Goal: Book appointment/travel/reservation

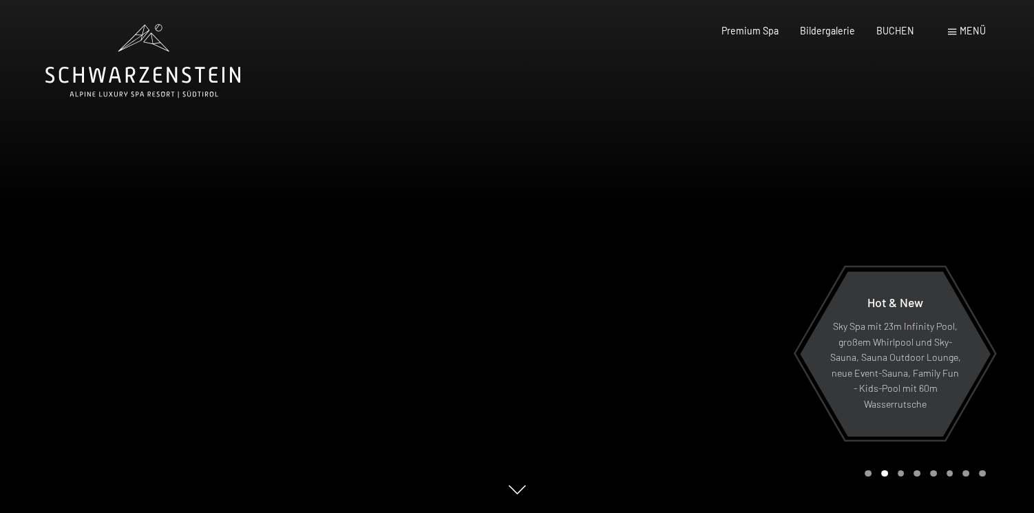
click at [974, 28] on span "Menü" at bounding box center [972, 31] width 26 height 12
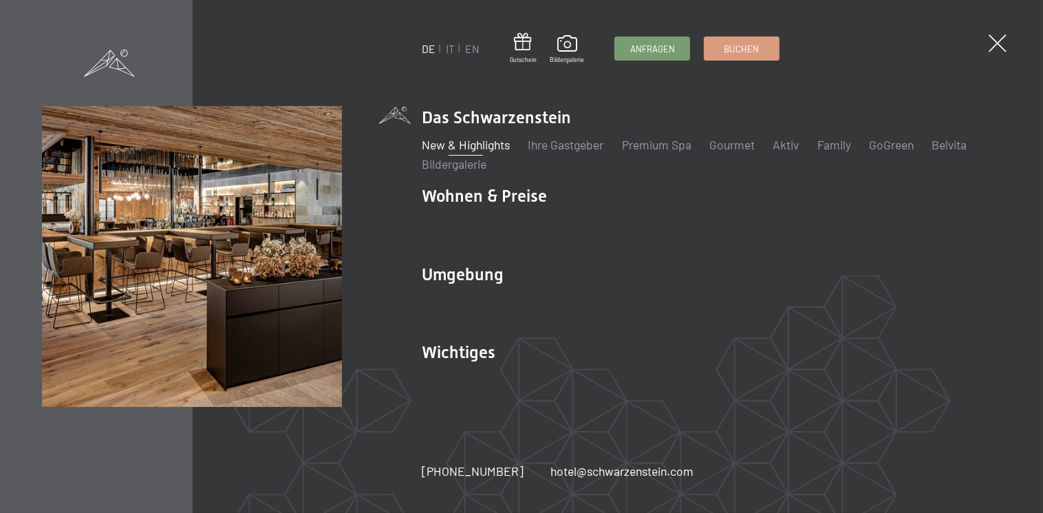
click at [472, 145] on link "New & Highlights" at bounding box center [466, 144] width 88 height 15
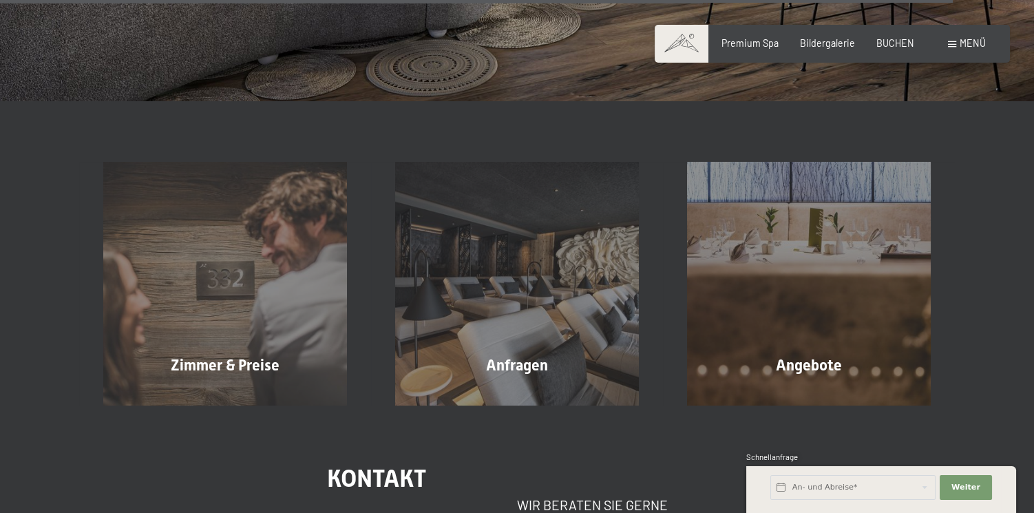
scroll to position [4784, 0]
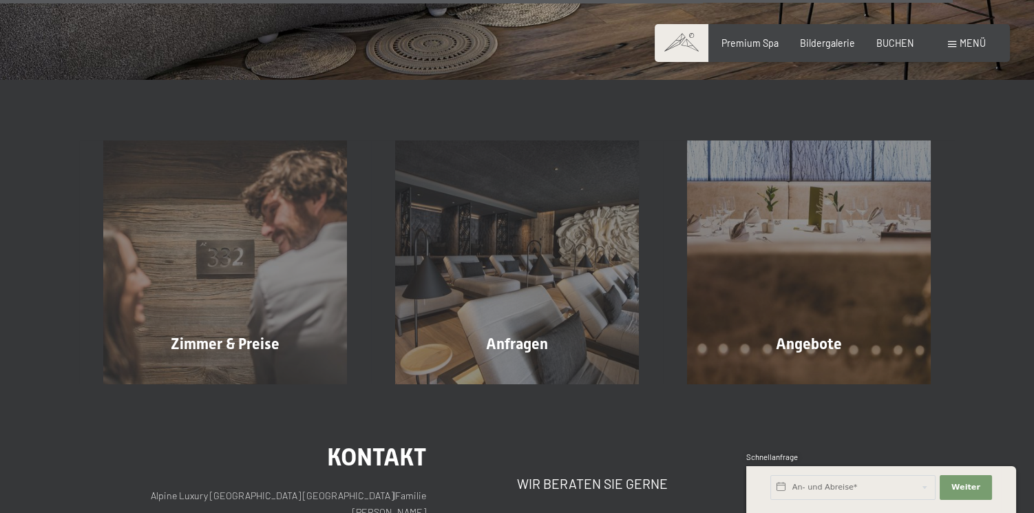
click at [965, 41] on span "Menü" at bounding box center [972, 43] width 26 height 12
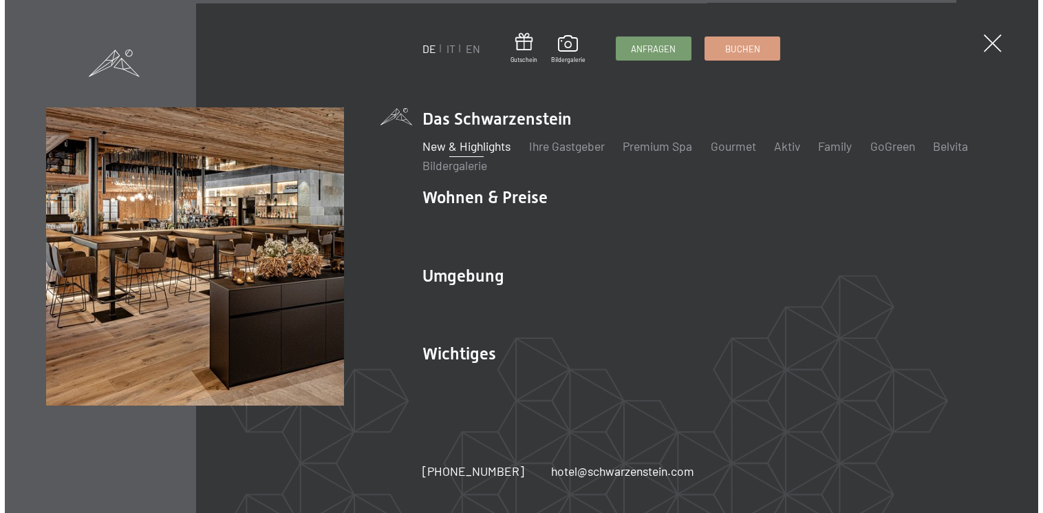
scroll to position [4806, 0]
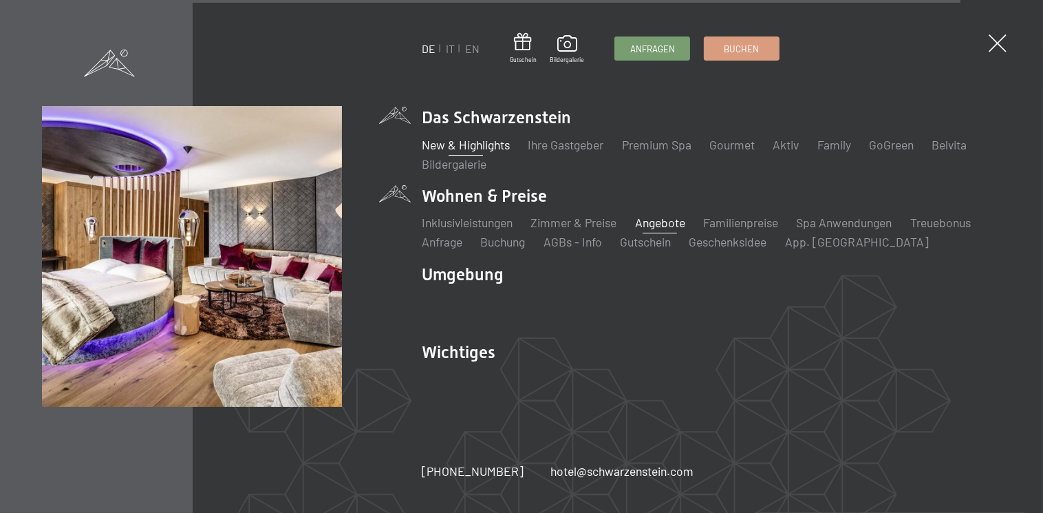
click at [647, 222] on link "Angebote" at bounding box center [660, 222] width 50 height 15
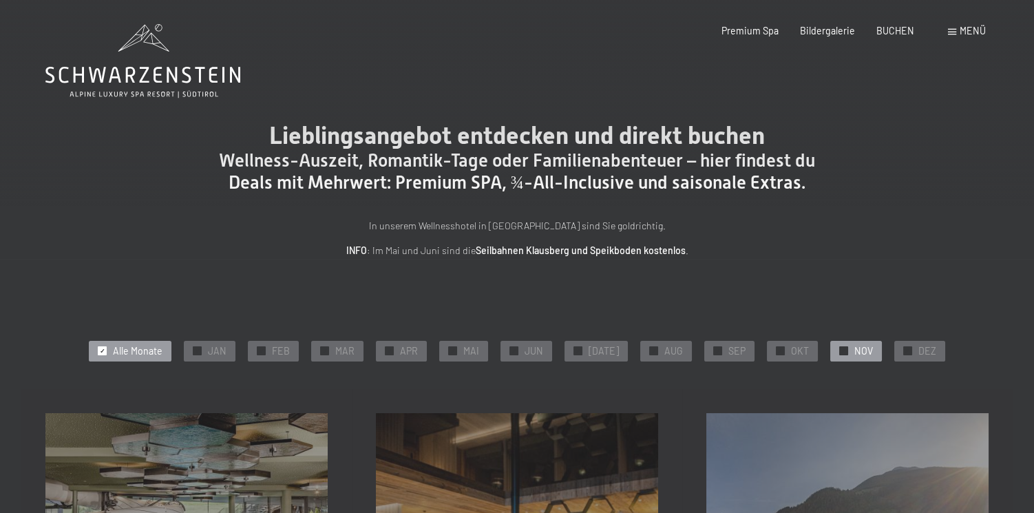
click at [840, 347] on span "✓" at bounding box center [843, 351] width 6 height 8
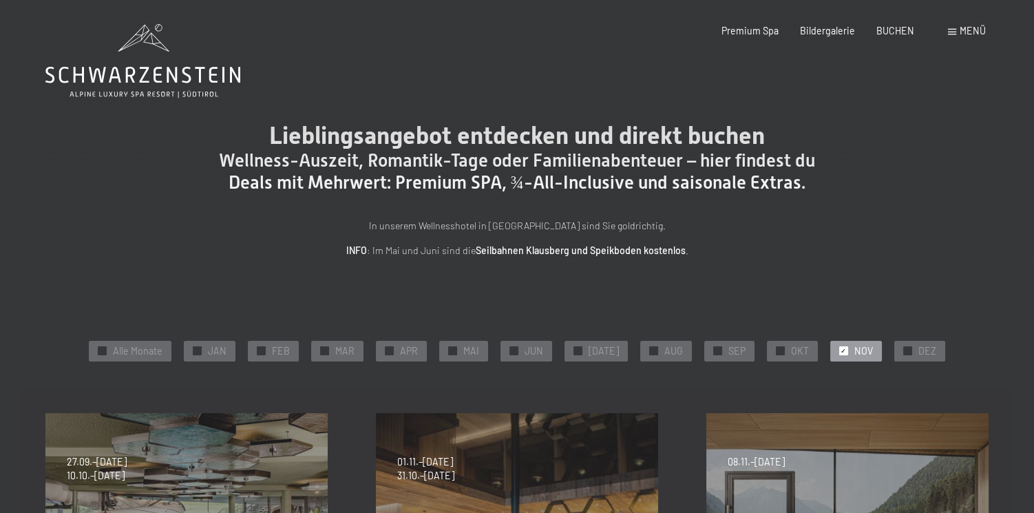
click at [968, 28] on span "Menü" at bounding box center [972, 31] width 26 height 12
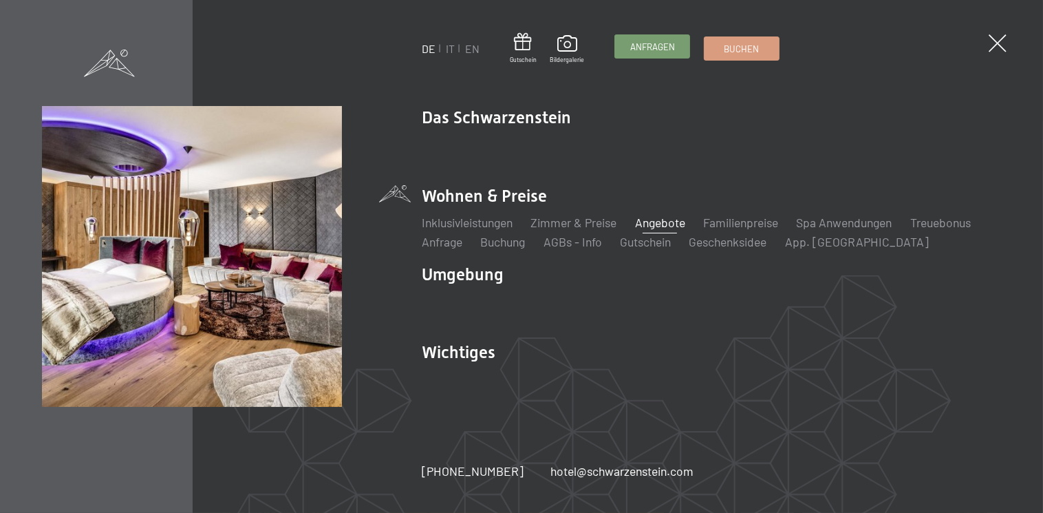
click at [659, 47] on span "Anfragen" at bounding box center [652, 47] width 45 height 12
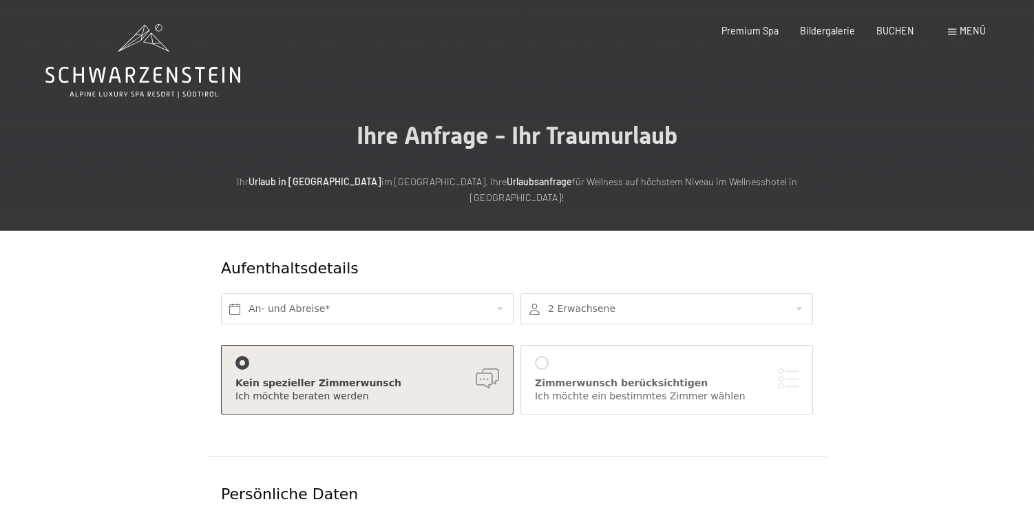
click at [376, 289] on label "Einwilligung Marketing*" at bounding box center [436, 296] width 120 height 14
click at [376, 289] on input "Einwilligung Marketing*" at bounding box center [370, 296] width 14 height 14
checkbox input "false"
click at [239, 295] on input "text" at bounding box center [367, 308] width 292 height 31
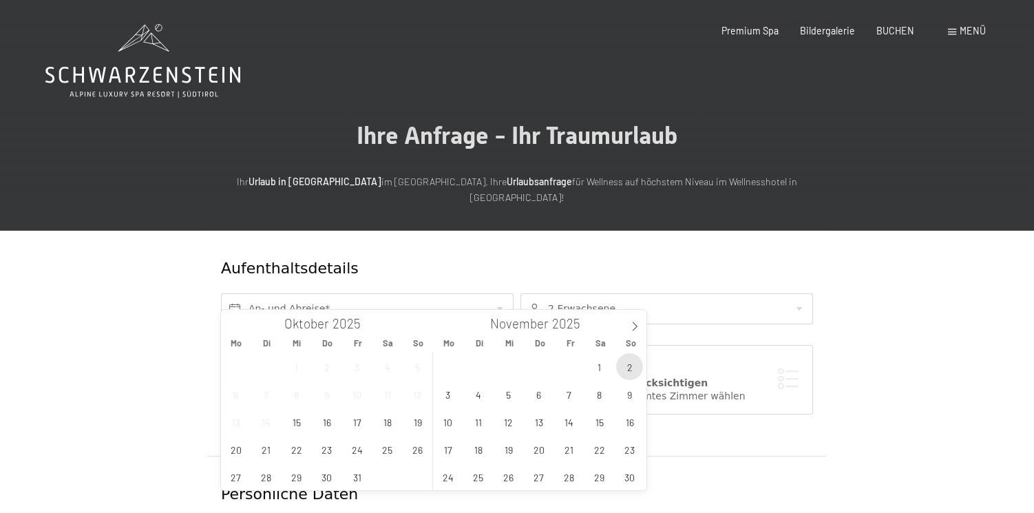
click at [622, 363] on span "2" at bounding box center [629, 366] width 27 height 27
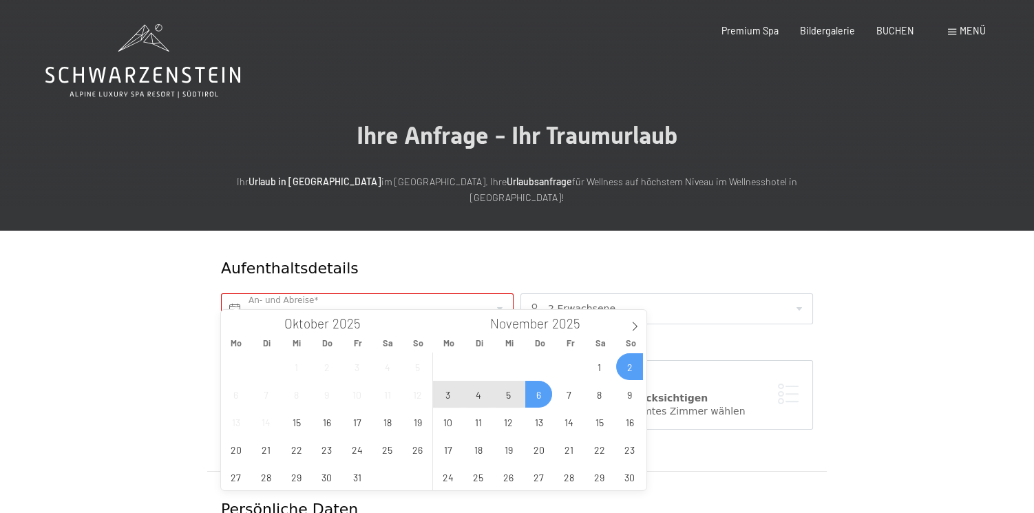
click at [540, 392] on span "6" at bounding box center [538, 394] width 27 height 27
type input "So. 02.11.2025 - Do. 06.11.2025"
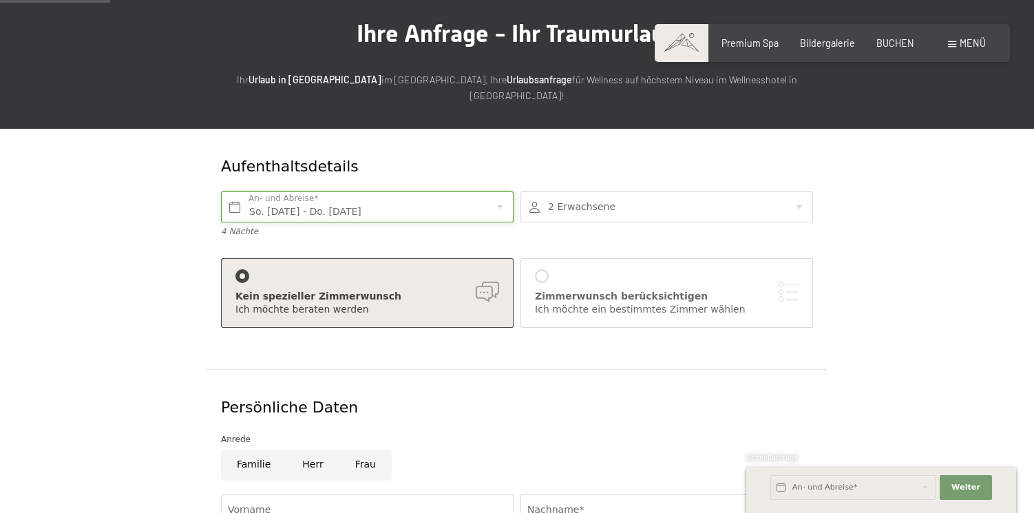
scroll to position [131, 0]
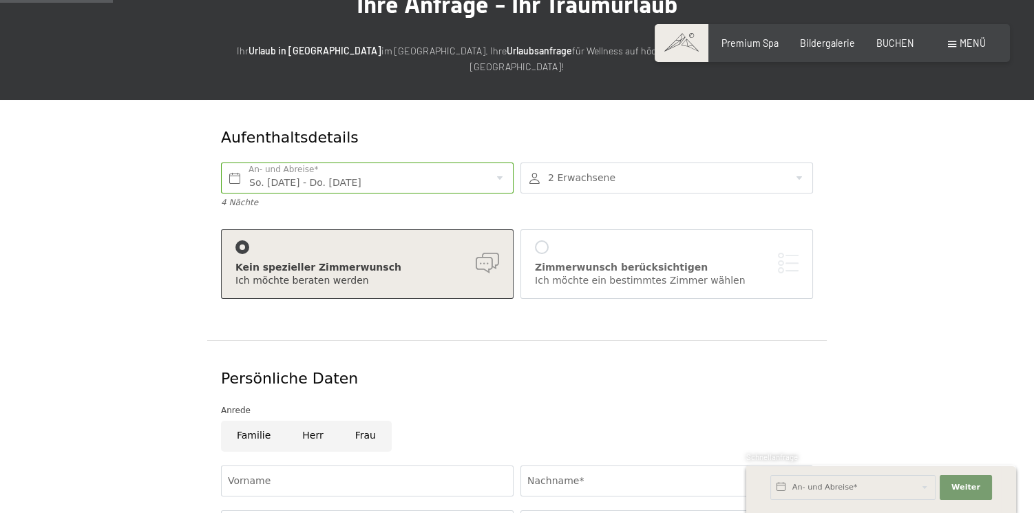
click at [239, 240] on div at bounding box center [242, 247] width 14 height 14
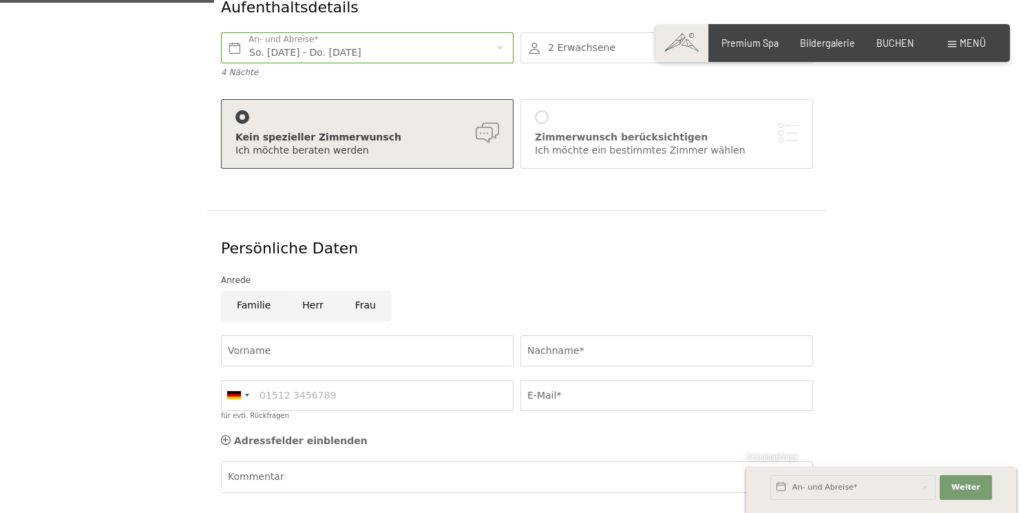
scroll to position [261, 0]
click at [281, 334] on input "Vorname" at bounding box center [367, 349] width 292 height 31
type input "Helmuth"
click at [541, 334] on input "Nachname*" at bounding box center [666, 349] width 292 height 31
type input "Thanner"
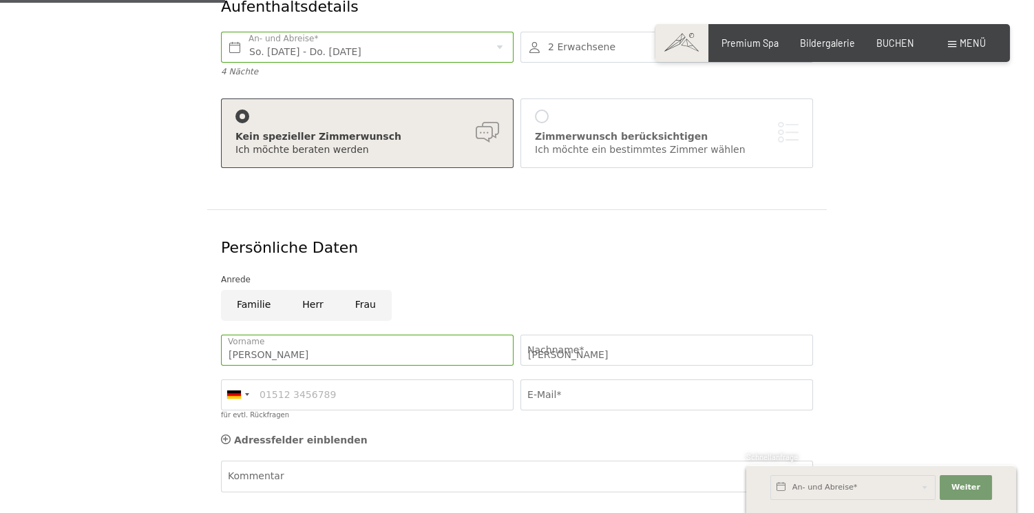
type input "0528563760"
type input "info@fernblick-mayrhofen.at"
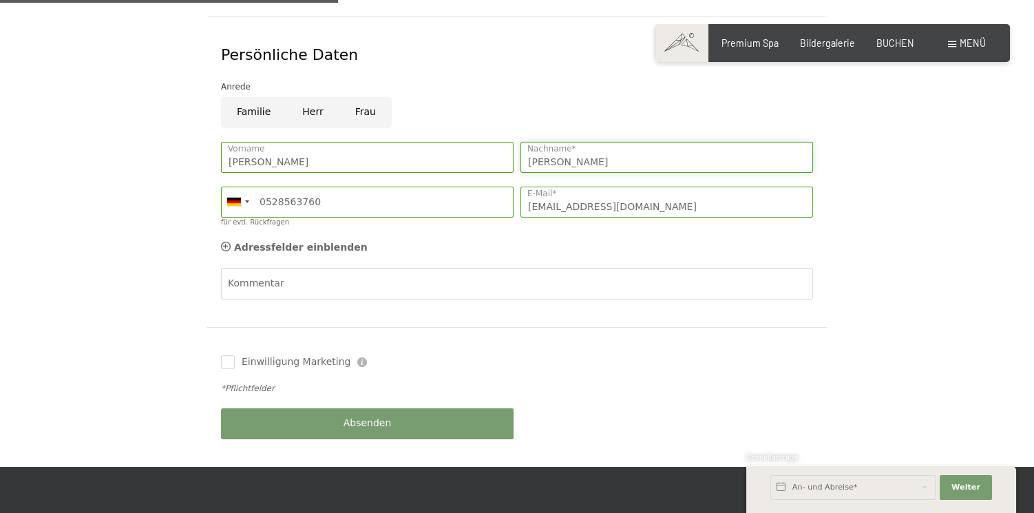
scroll to position [524, 0]
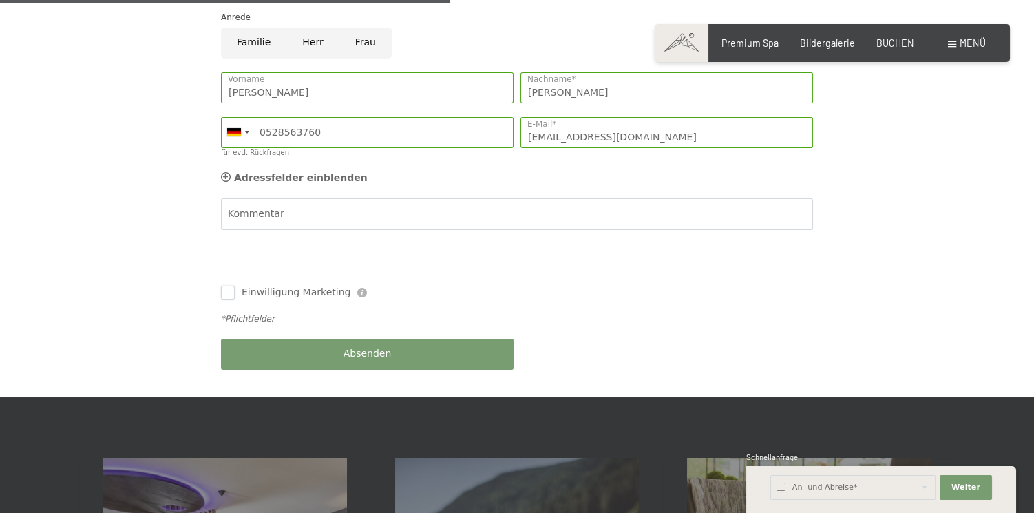
click at [226, 286] on input "Einwilligung Marketing" at bounding box center [228, 293] width 14 height 14
checkbox input "true"
click at [364, 347] on span "Absenden" at bounding box center [367, 354] width 48 height 14
